Goal: Find specific page/section: Find specific page/section

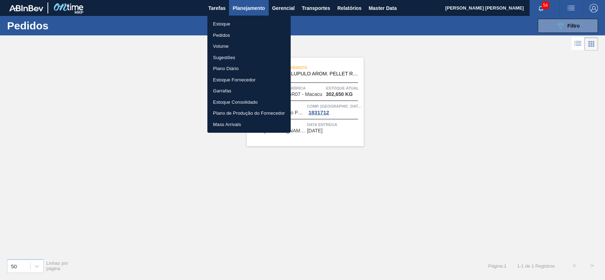
click at [240, 21] on li "Estoque" at bounding box center [248, 23] width 83 height 11
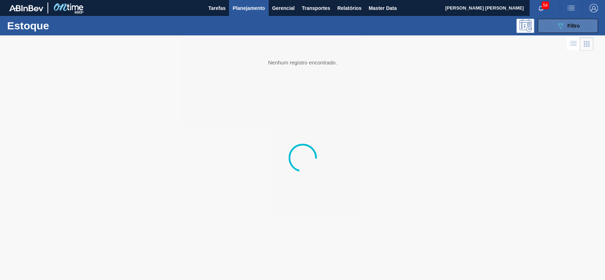
click at [562, 27] on icon "089F7B8B-B2A5-4AFE-B5C0-19BA573D28AC" at bounding box center [560, 26] width 9 height 9
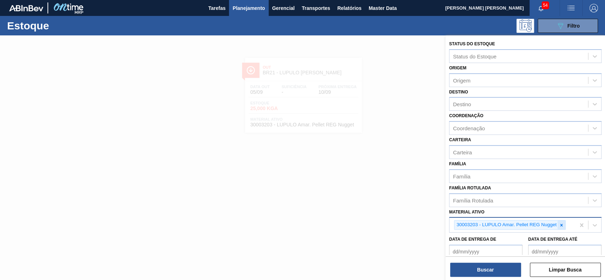
click at [560, 226] on icon at bounding box center [561, 225] width 5 height 5
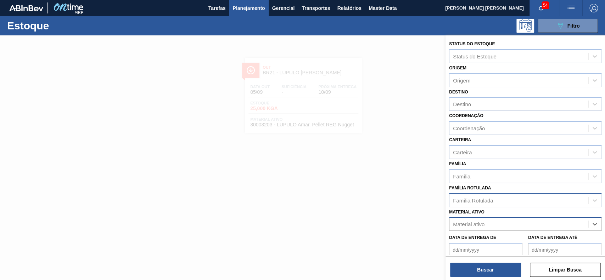
click at [497, 197] on div "Família Rotulada" at bounding box center [519, 200] width 139 height 10
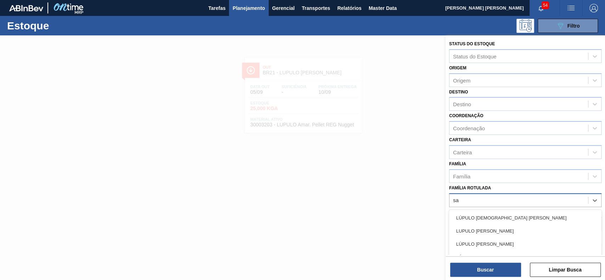
type Rotulada "s"
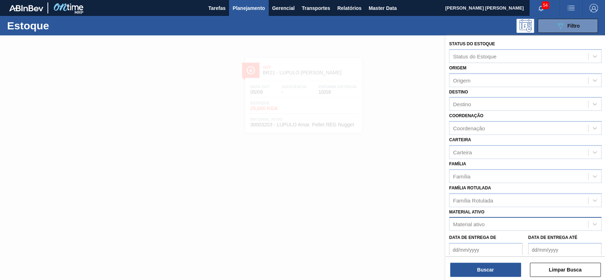
click at [504, 187] on div "Família Rotulada Família Rotulada" at bounding box center [525, 195] width 152 height 24
click at [504, 195] on div "Família Rotulada" at bounding box center [519, 200] width 139 height 10
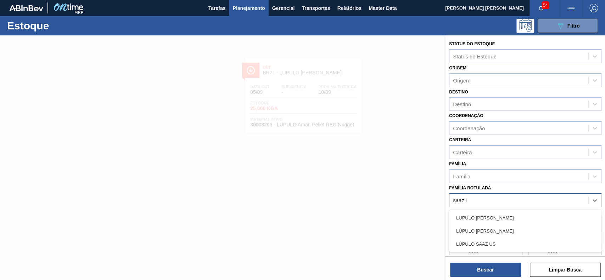
type Rotulada "saaz us"
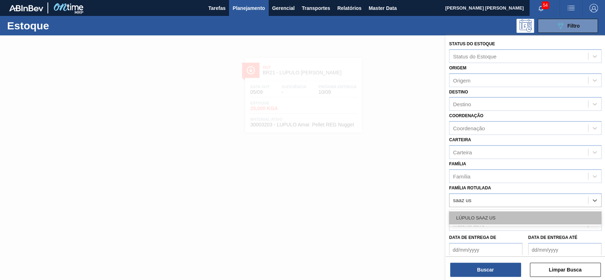
click at [499, 220] on div "LÚPULO SAAZ US" at bounding box center [525, 218] width 152 height 13
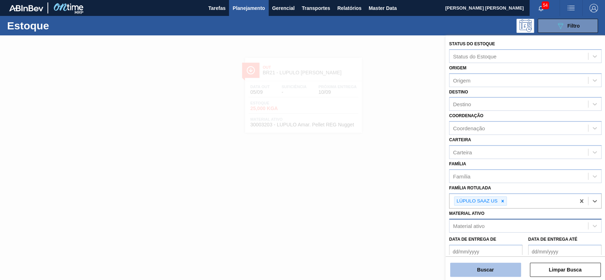
click at [484, 272] on button "Buscar" at bounding box center [485, 270] width 71 height 14
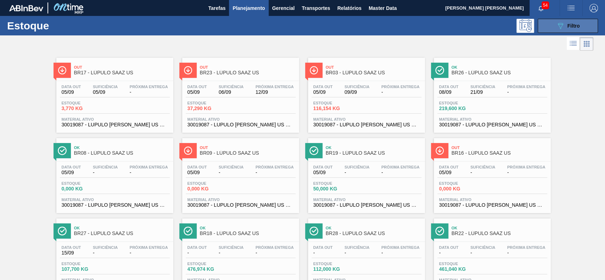
click at [559, 22] on icon "089F7B8B-B2A5-4AFE-B5C0-19BA573D28AC" at bounding box center [560, 26] width 9 height 9
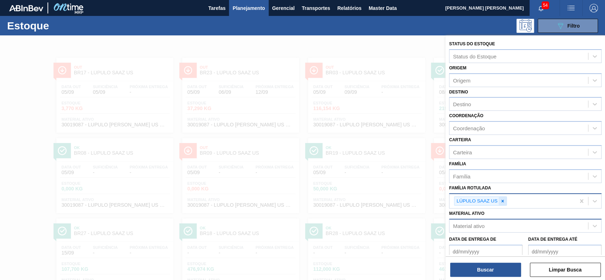
click at [505, 203] on div at bounding box center [503, 201] width 8 height 9
